Goal: Find specific page/section: Find specific page/section

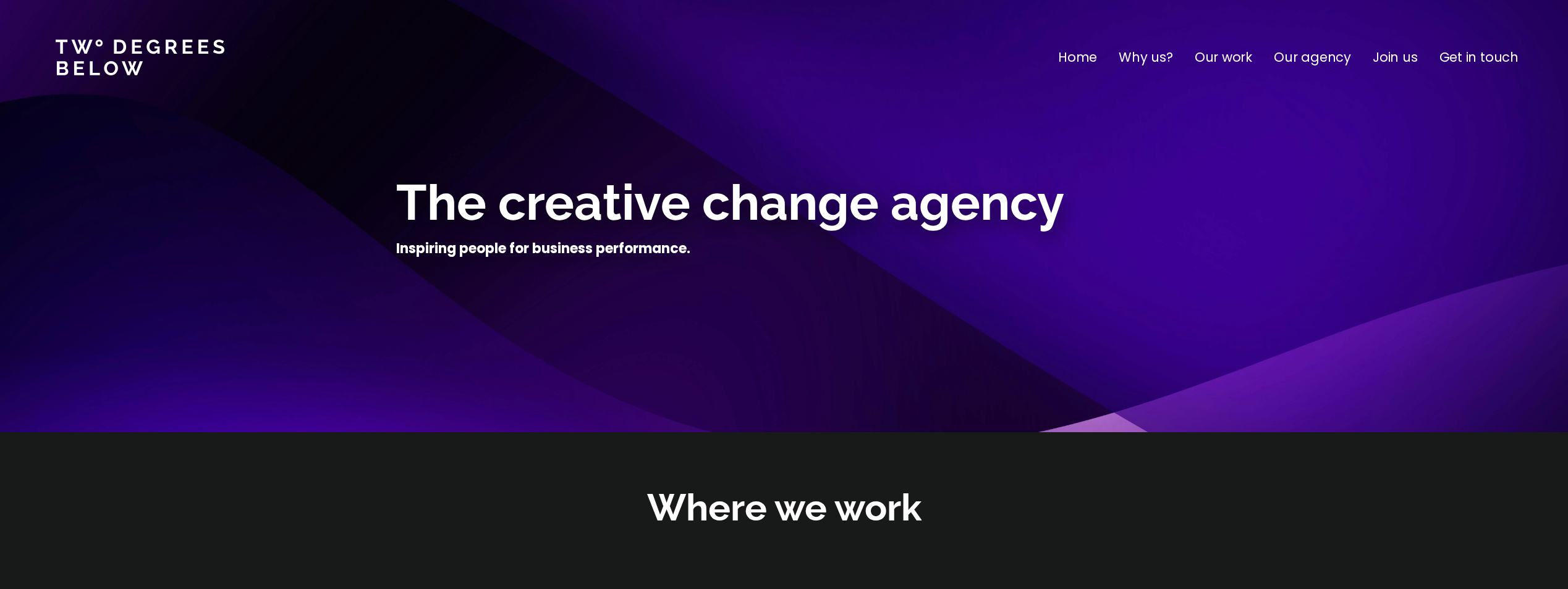
click at [1241, 58] on p "Our work" at bounding box center [1223, 57] width 57 height 20
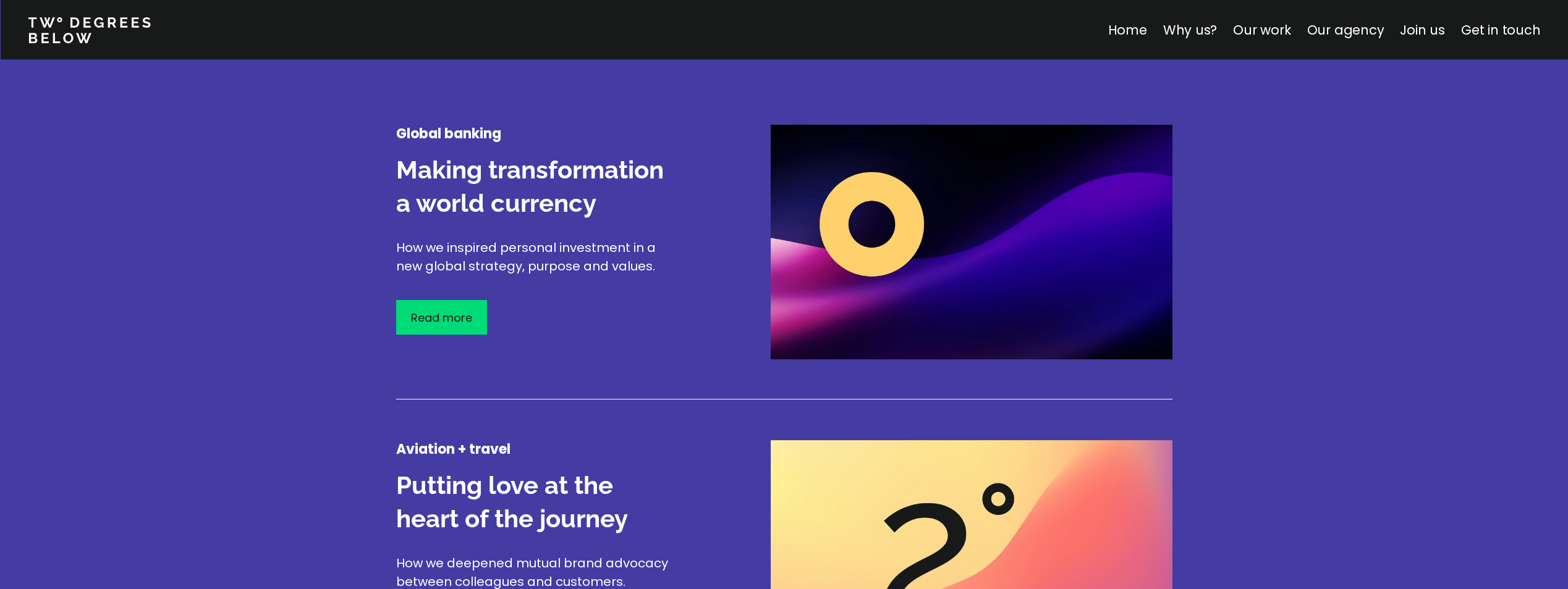
scroll to position [1571, 0]
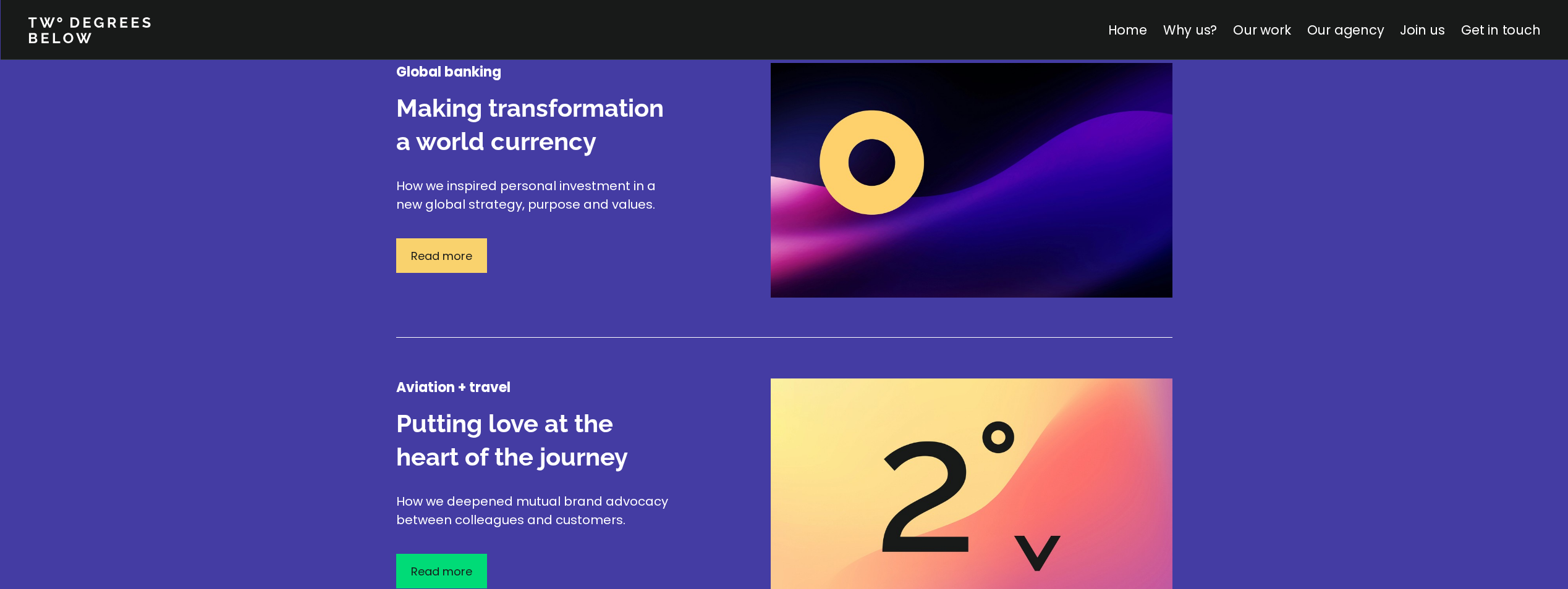
click at [425, 258] on p "Read more" at bounding box center [441, 256] width 61 height 17
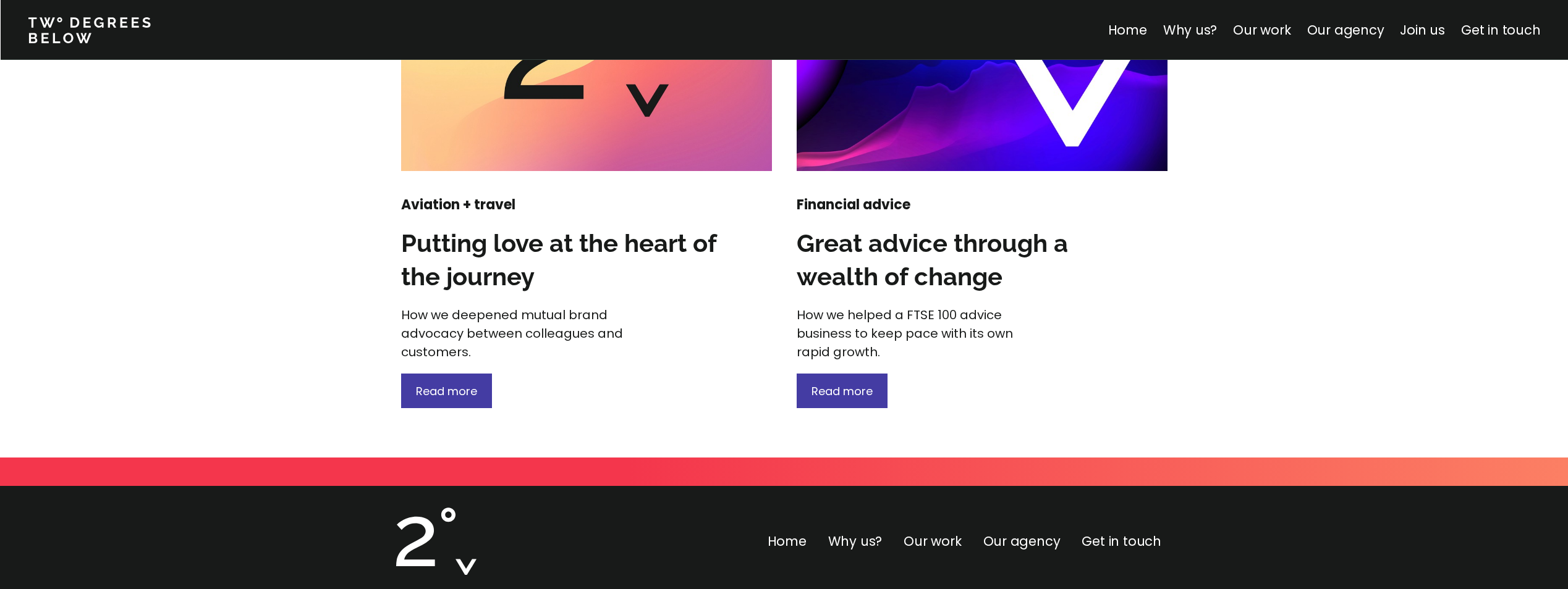
scroll to position [1730, 0]
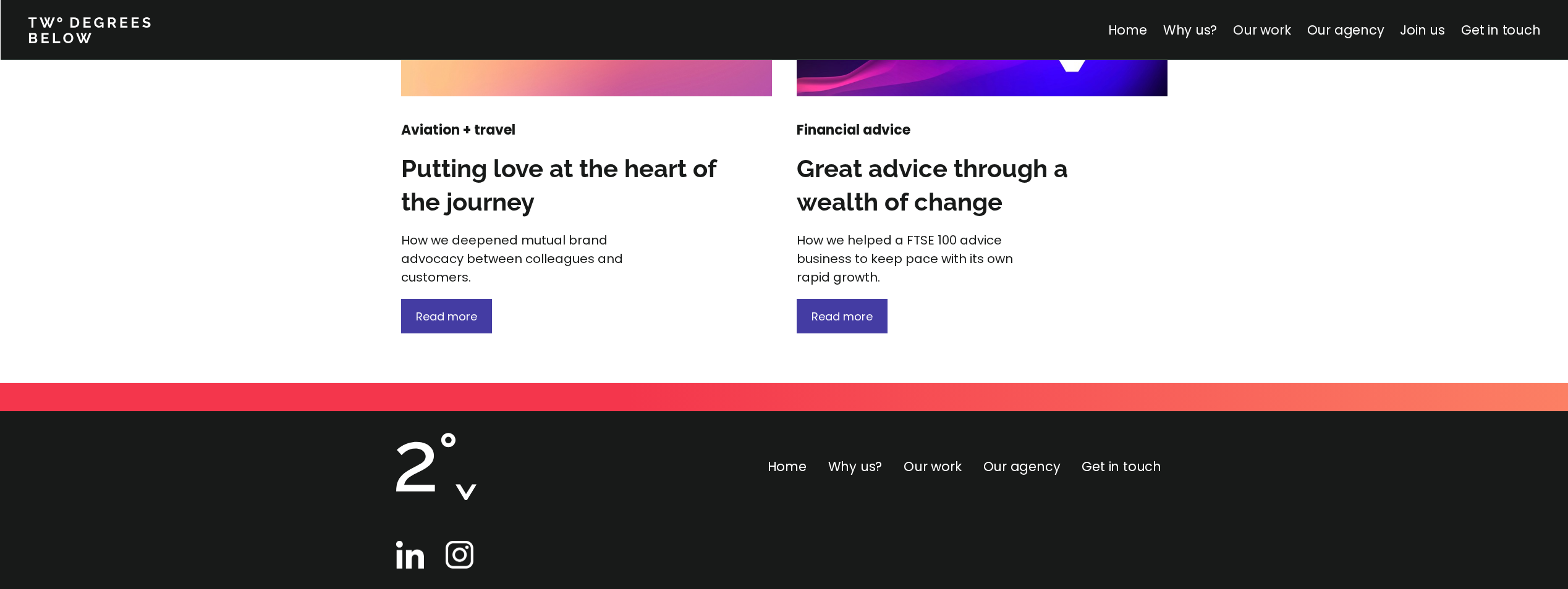
click at [1290, 33] on link "Our work" at bounding box center [1261, 30] width 57 height 18
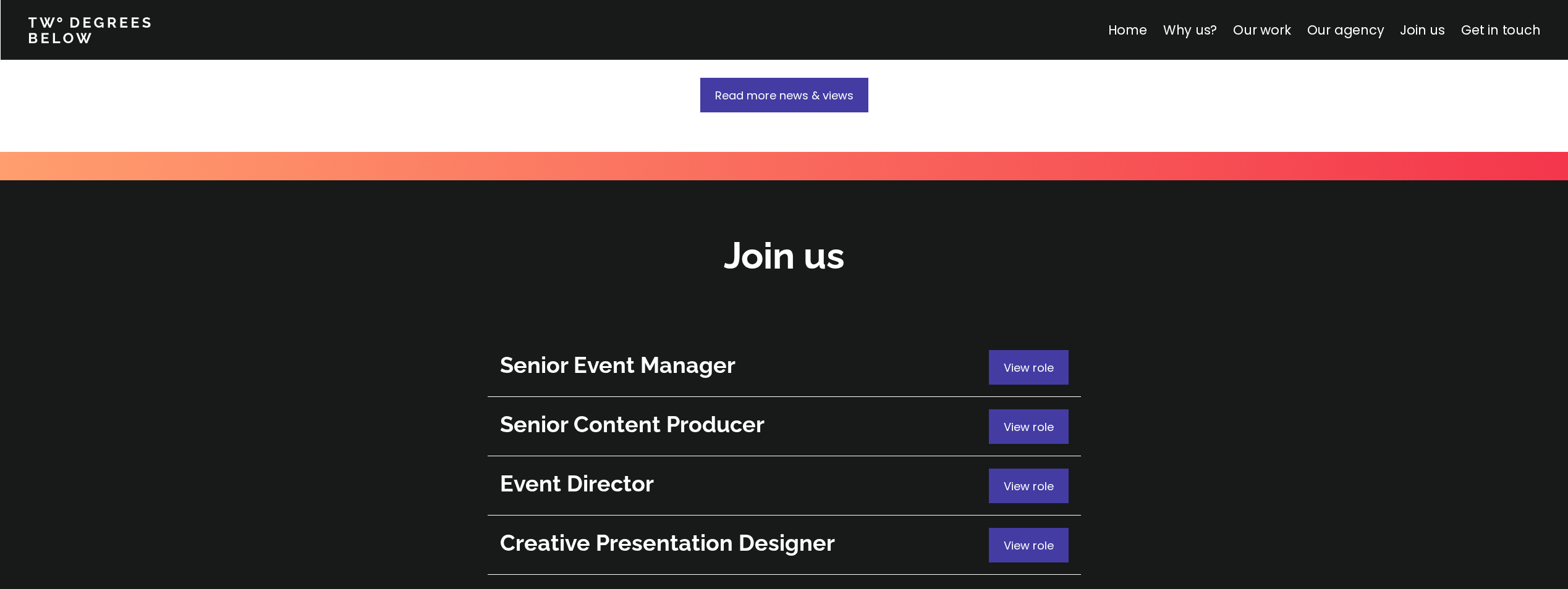
scroll to position [4327, 0]
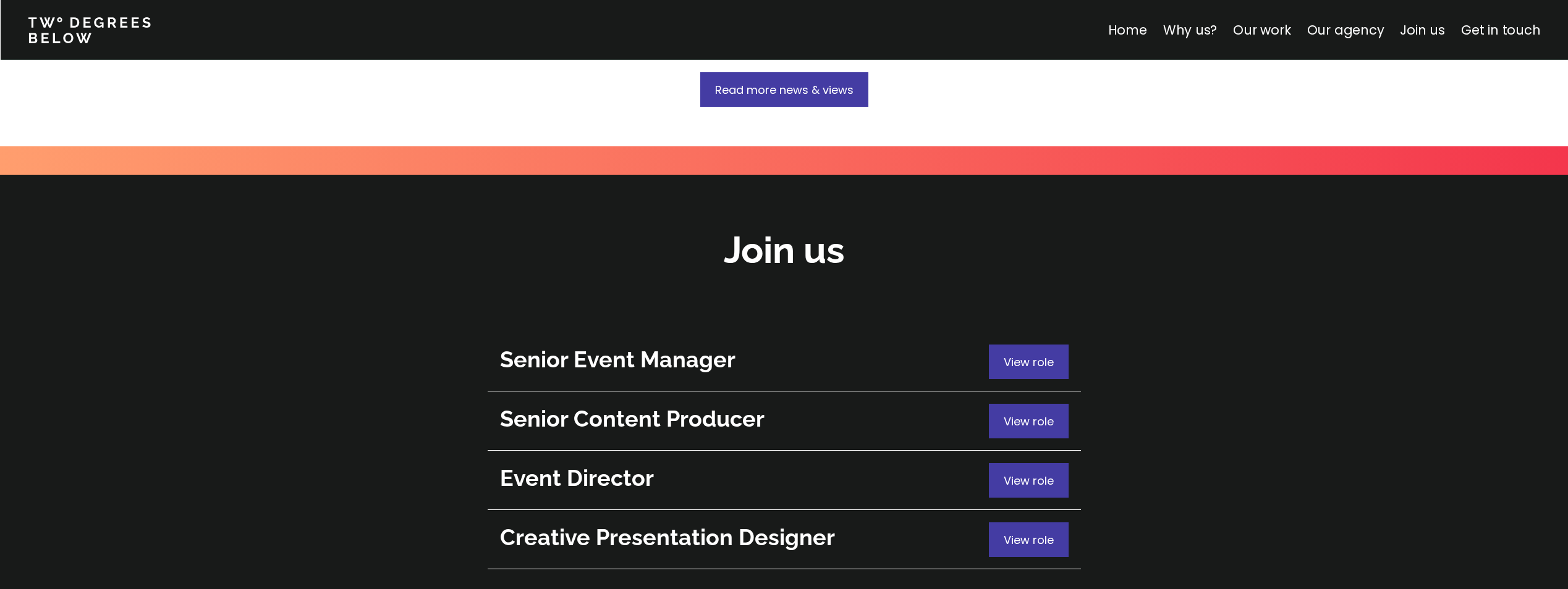
click at [1035, 473] on span "View role" at bounding box center [1029, 481] width 50 height 15
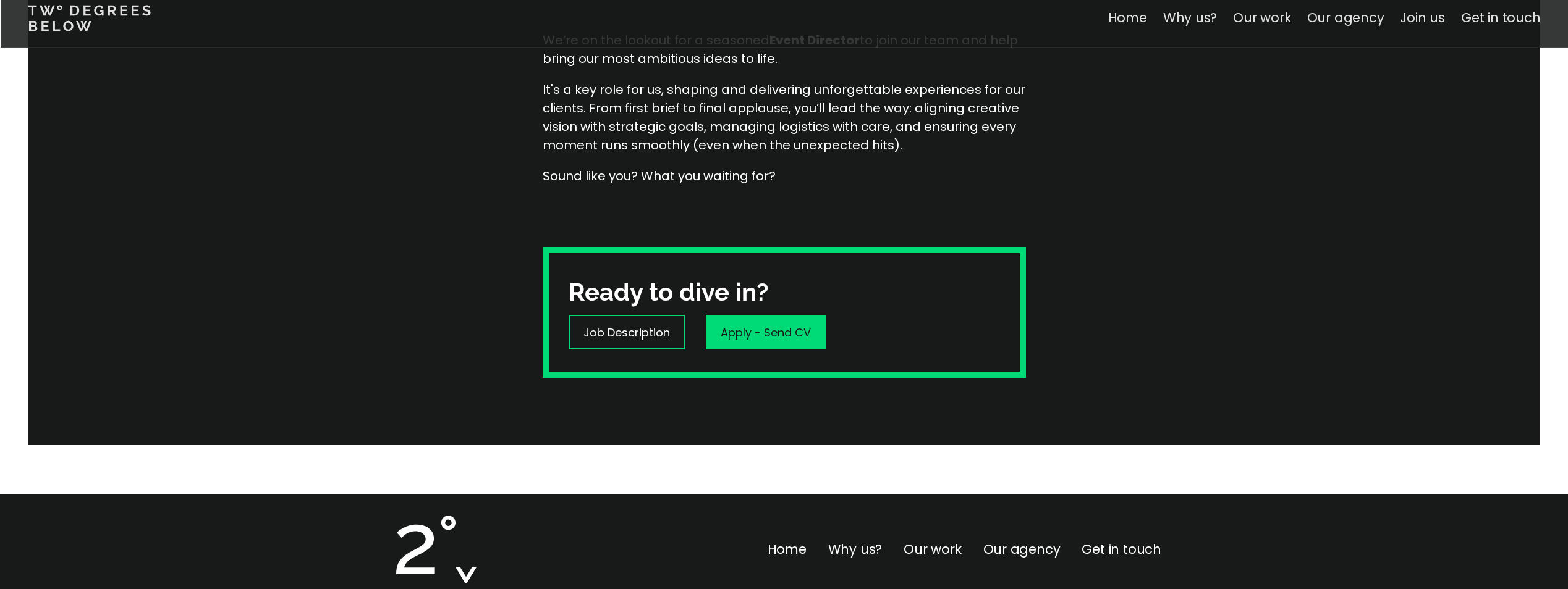
scroll to position [309, 0]
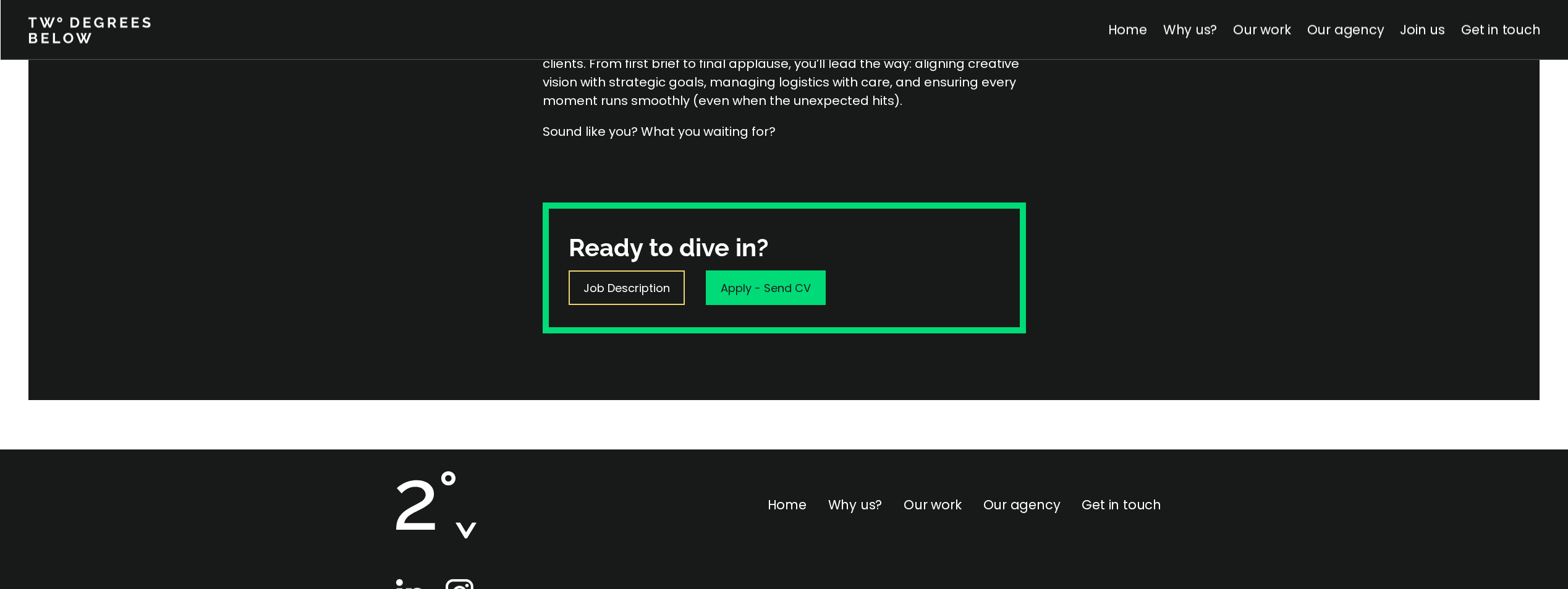
click at [653, 294] on p "Job Description" at bounding box center [627, 288] width 86 height 17
click at [655, 286] on p "Job Description" at bounding box center [627, 288] width 86 height 17
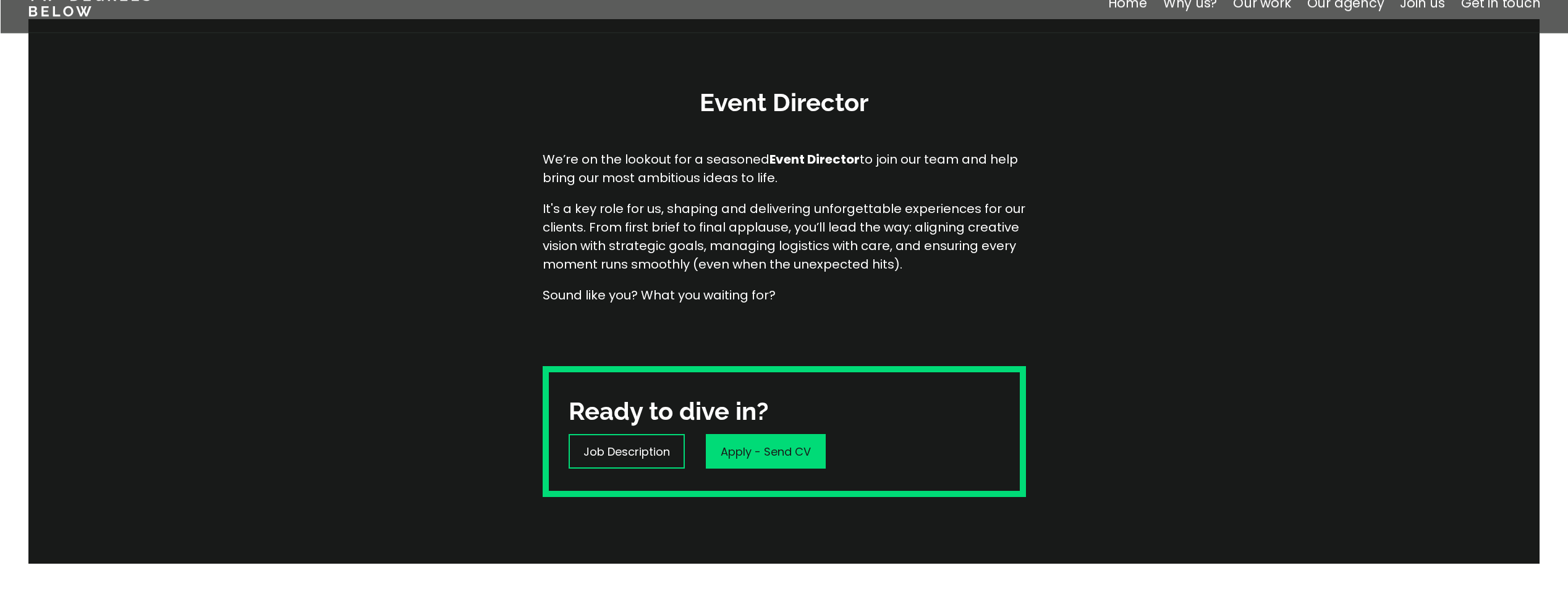
scroll to position [0, 0]
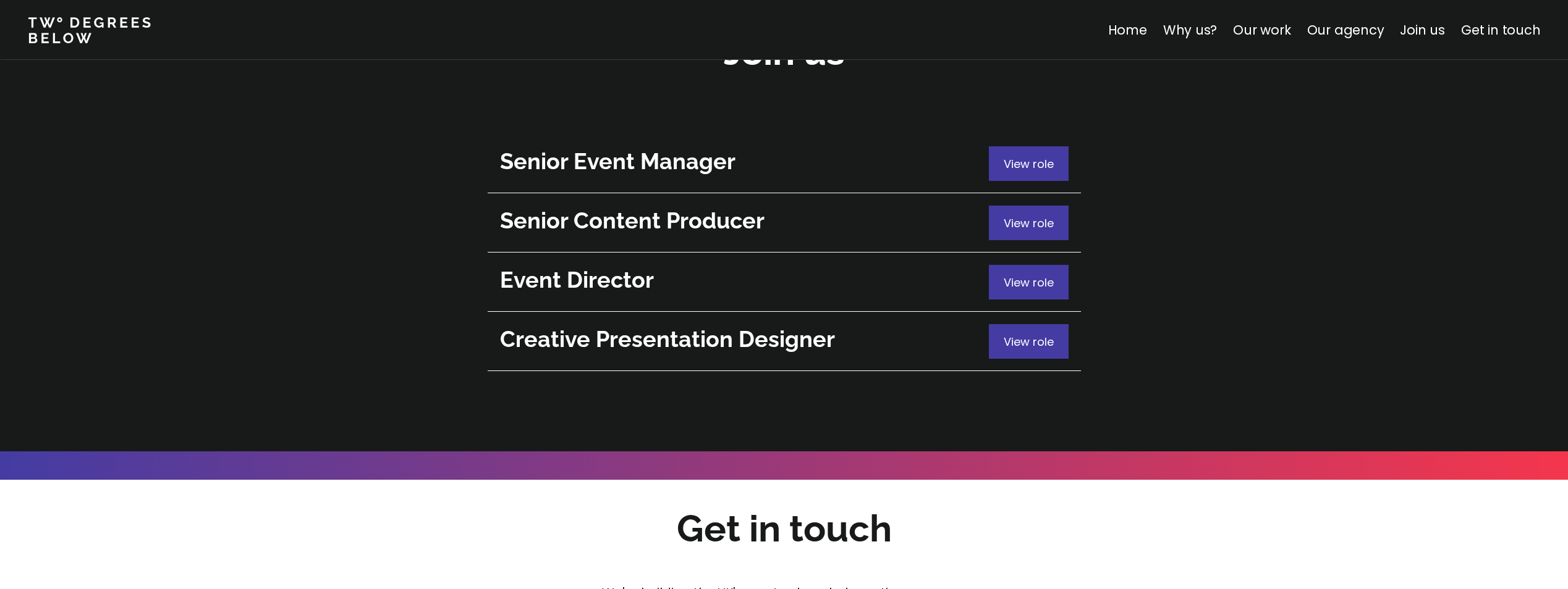
scroll to position [4473, 0]
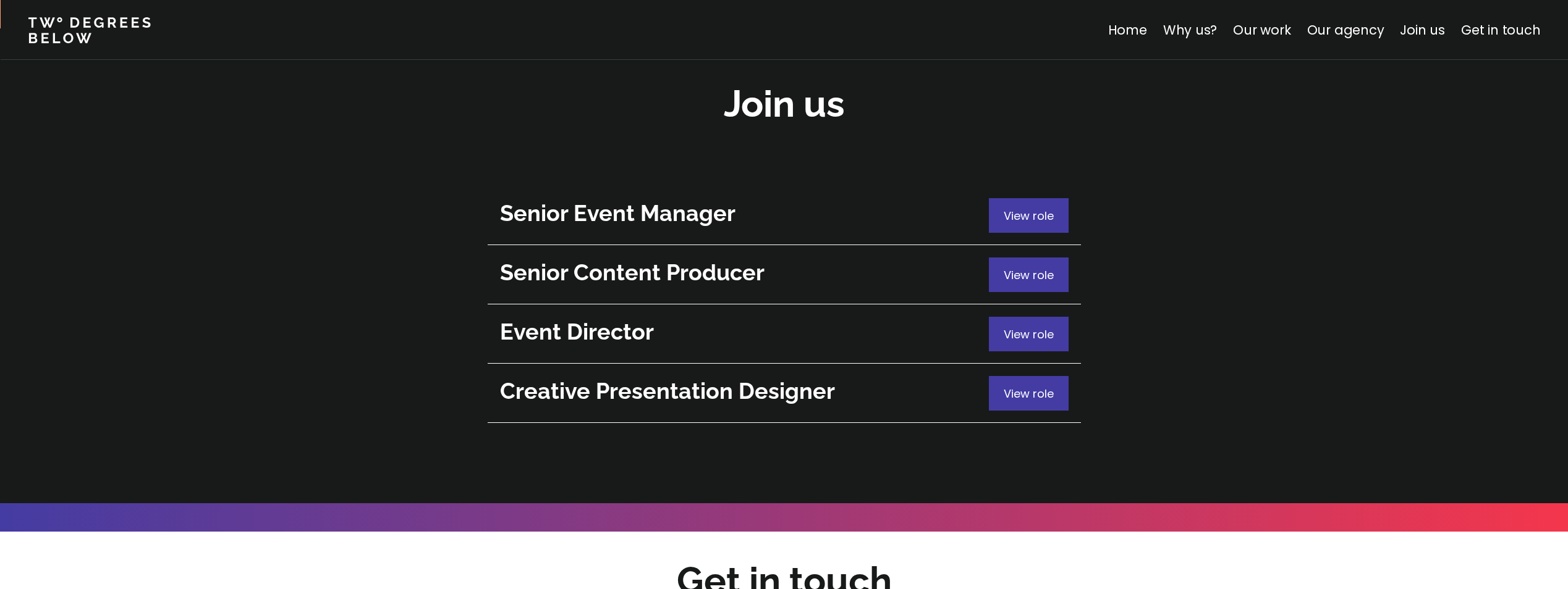
click at [1036, 208] on span "View role" at bounding box center [1029, 216] width 50 height 15
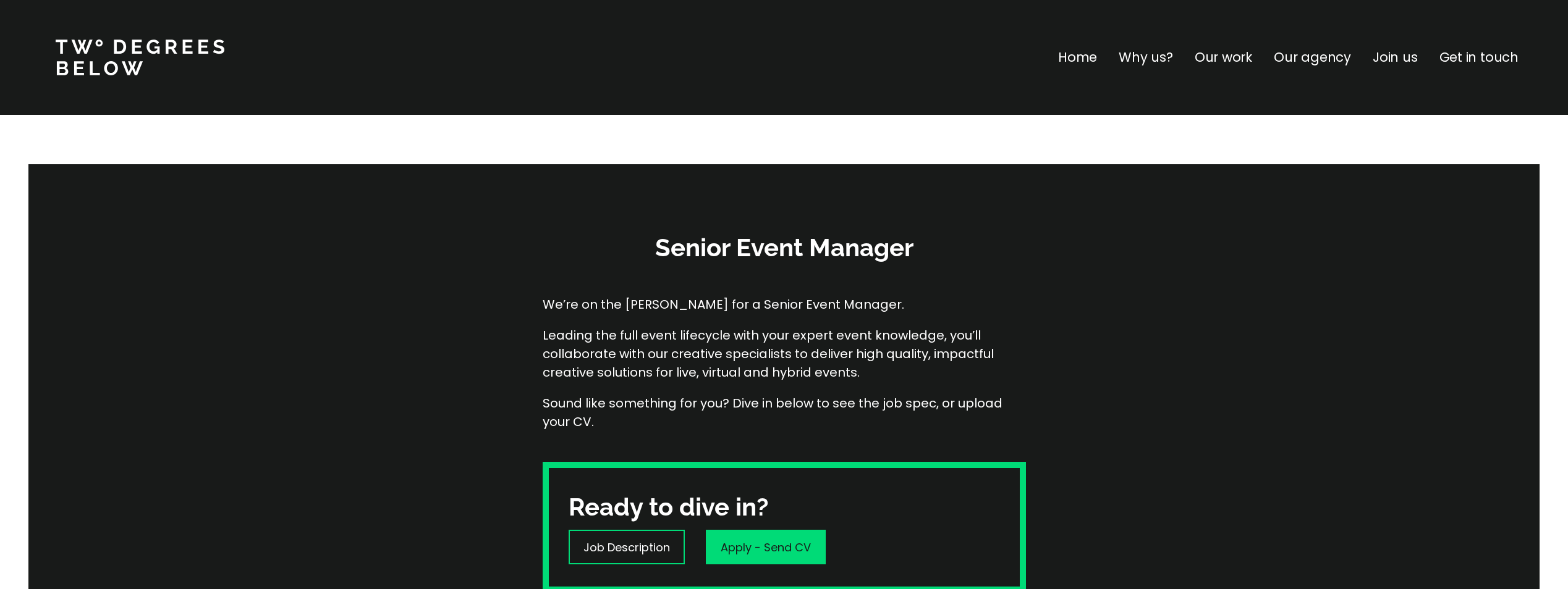
scroll to position [185, 0]
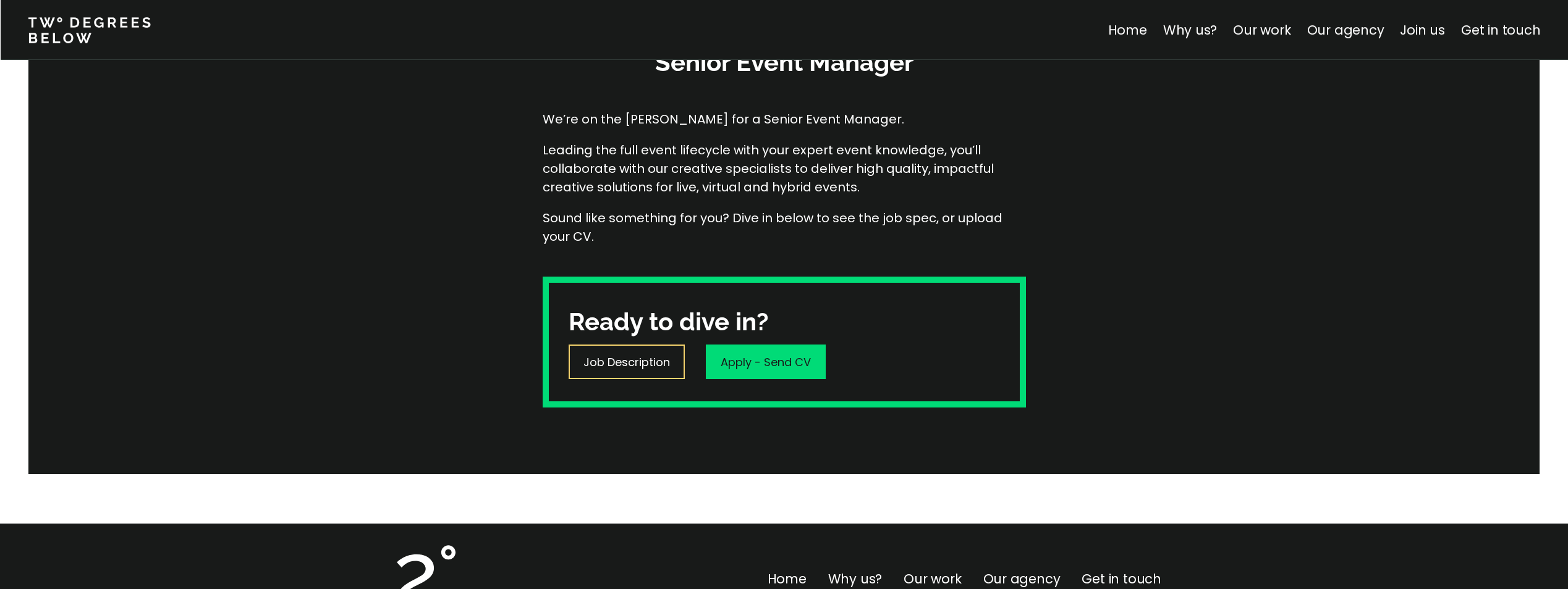
click at [644, 354] on p "Job Description" at bounding box center [627, 362] width 86 height 17
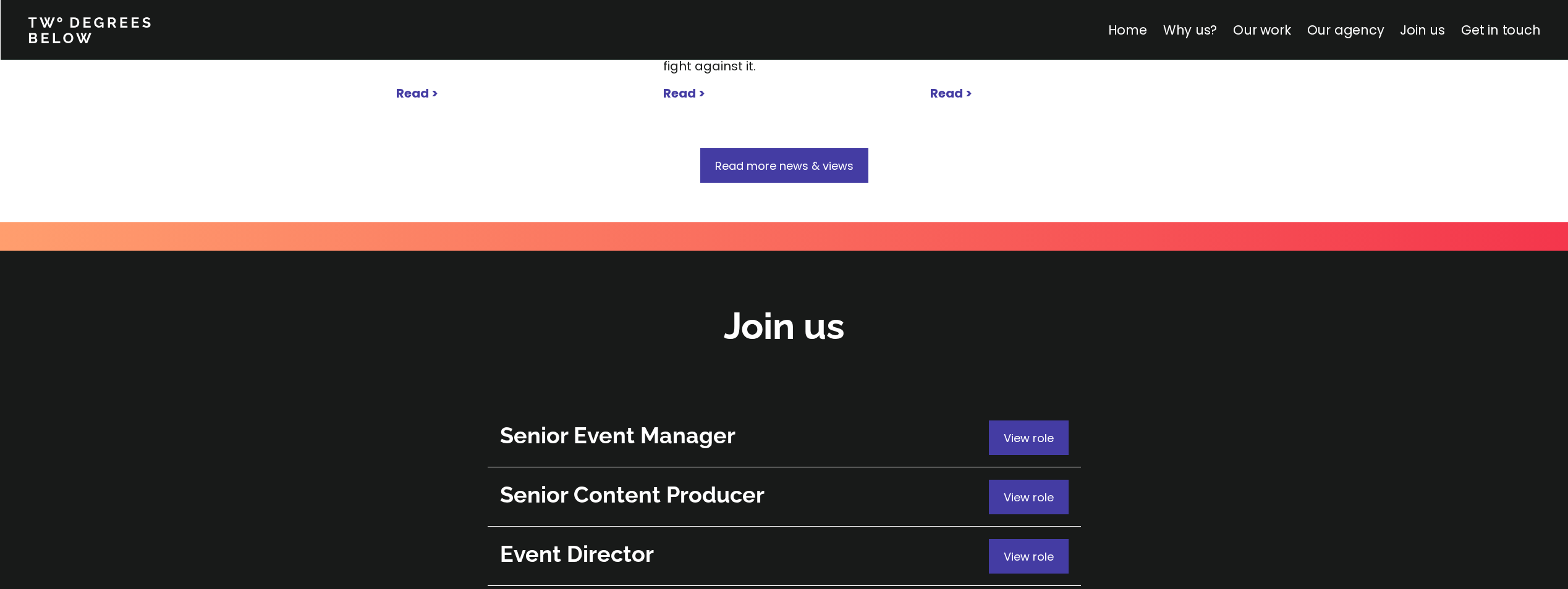
scroll to position [4447, 0]
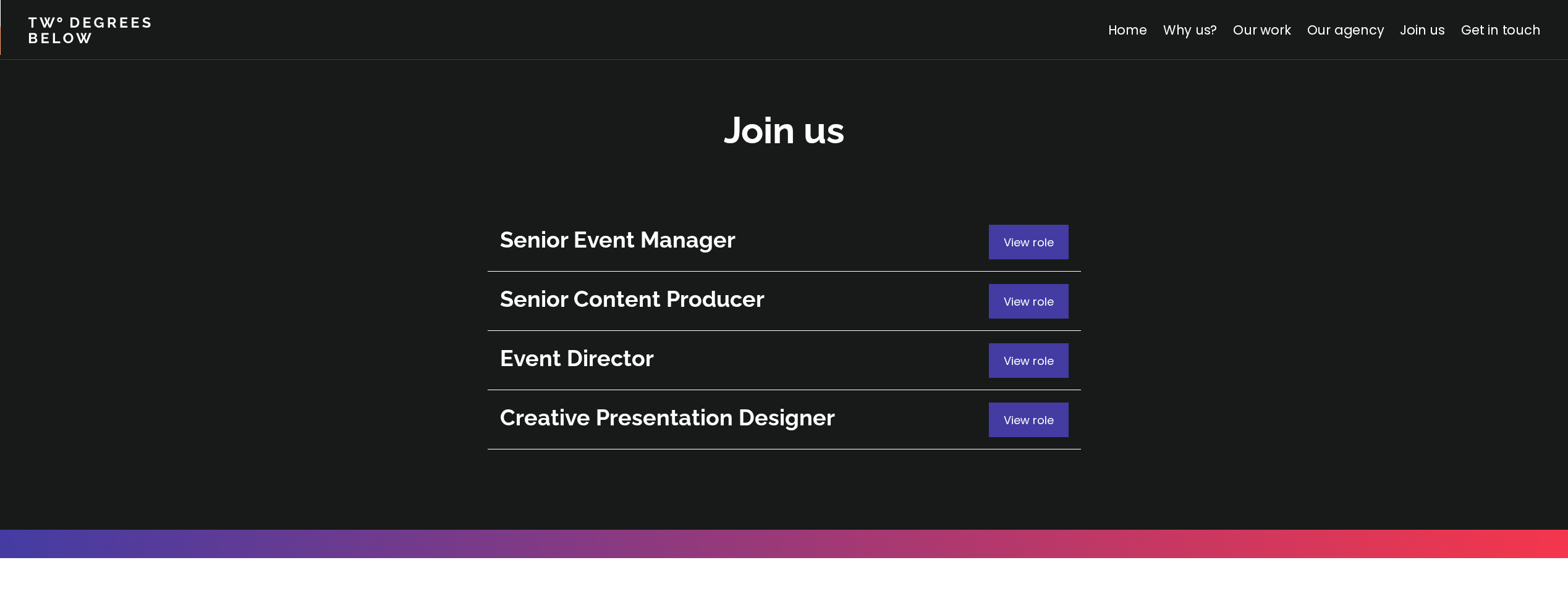
drag, startPoint x: 513, startPoint y: 241, endPoint x: 519, endPoint y: 246, distance: 7.8
click at [513, 343] on h2 "Event Director" at bounding box center [741, 358] width 483 height 30
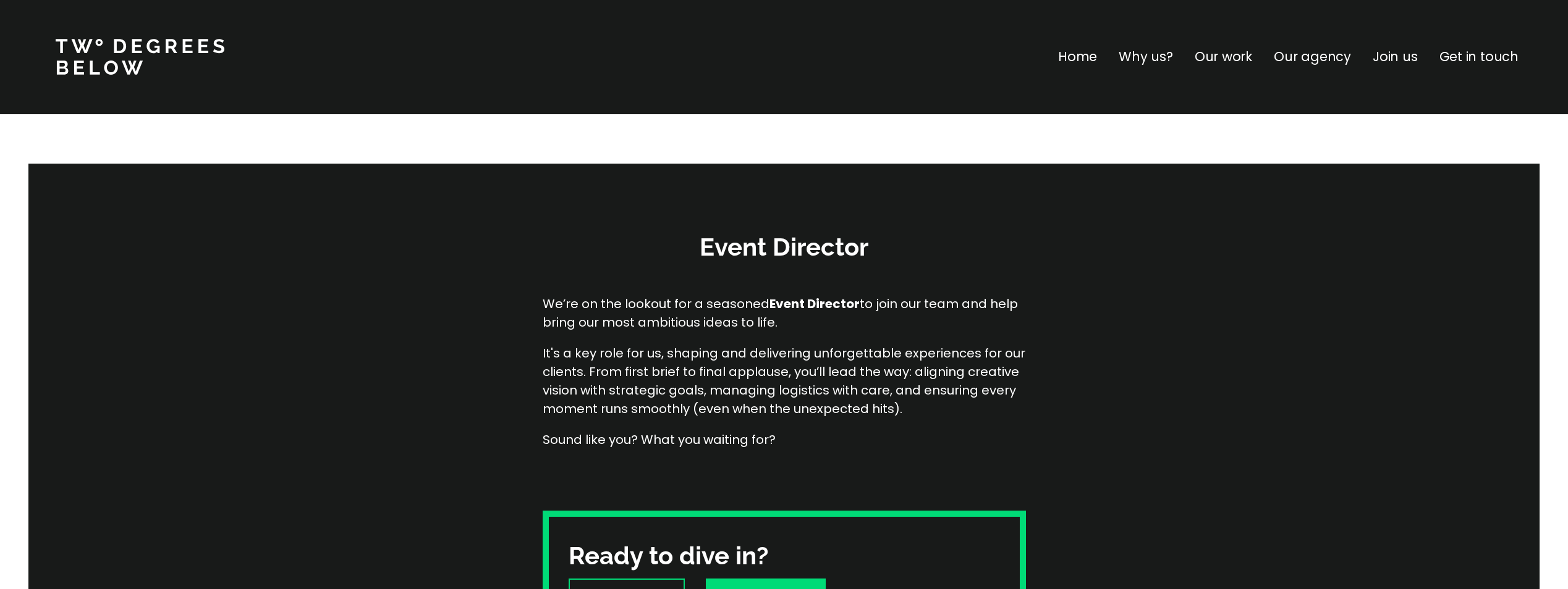
scroll to position [83, 0]
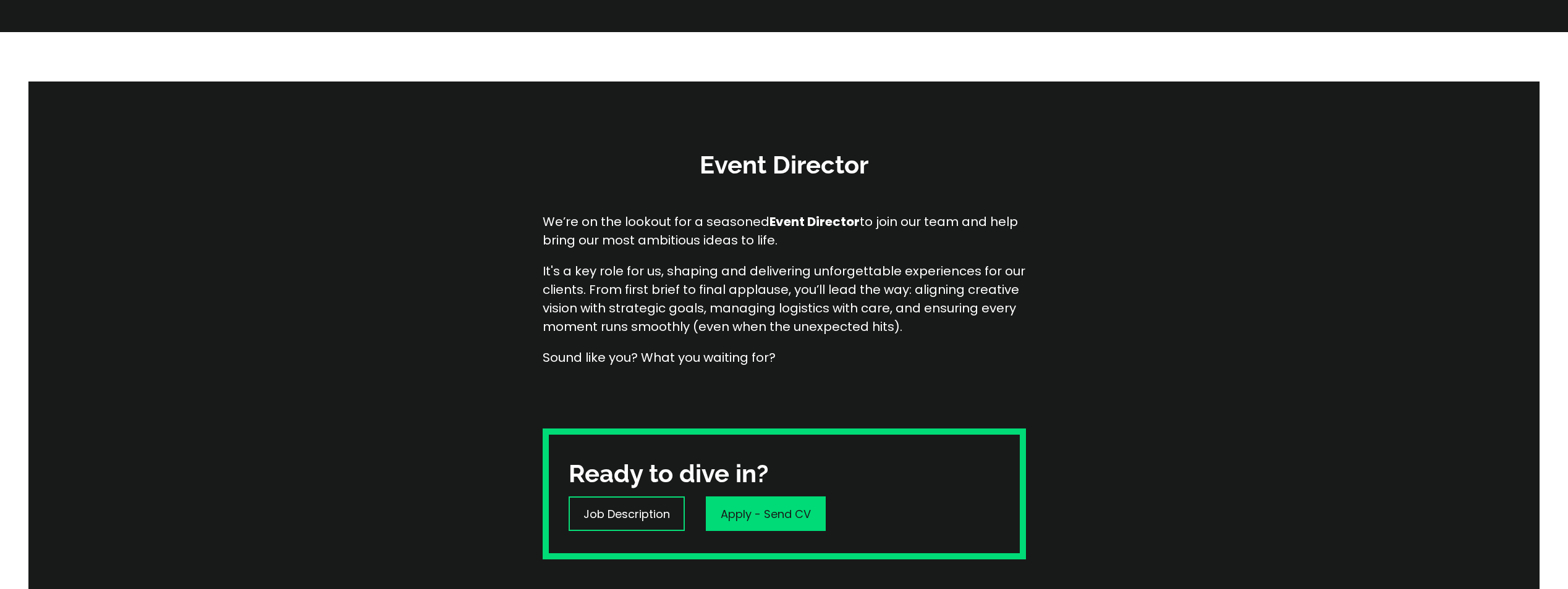
click at [796, 535] on div "Ready to dive in? Job Description Apply - Send CV" at bounding box center [784, 494] width 483 height 131
click at [799, 515] on p "Apply - Send CV" at bounding box center [766, 514] width 90 height 17
drag, startPoint x: 633, startPoint y: 514, endPoint x: 651, endPoint y: 516, distance: 18.1
click at [633, 514] on p "Job Description" at bounding box center [627, 514] width 86 height 17
